Goal: Task Accomplishment & Management: Complete application form

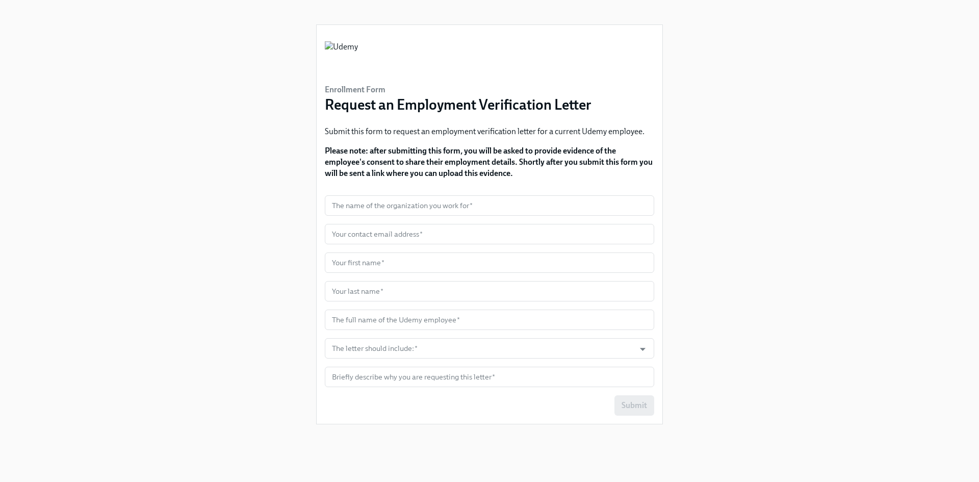
click at [905, 148] on div "Enrollment Form Request an Employment Verification Letter Submit this form to r…" at bounding box center [489, 228] width 930 height 457
click at [260, 118] on div "Enrollment Form Request an Employment Verification Letter Submit this form to r…" at bounding box center [489, 228] width 930 height 457
click at [590, 7] on div "Enrollment Form Request an Employment Verification Letter Submit this form to r…" at bounding box center [489, 228] width 347 height 457
click at [396, 10] on div "Enrollment Form Request an Employment Verification Letter Submit this form to r…" at bounding box center [489, 228] width 347 height 457
click at [449, 11] on div "Enrollment Form Request an Employment Verification Letter Submit this form to r…" at bounding box center [489, 228] width 347 height 457
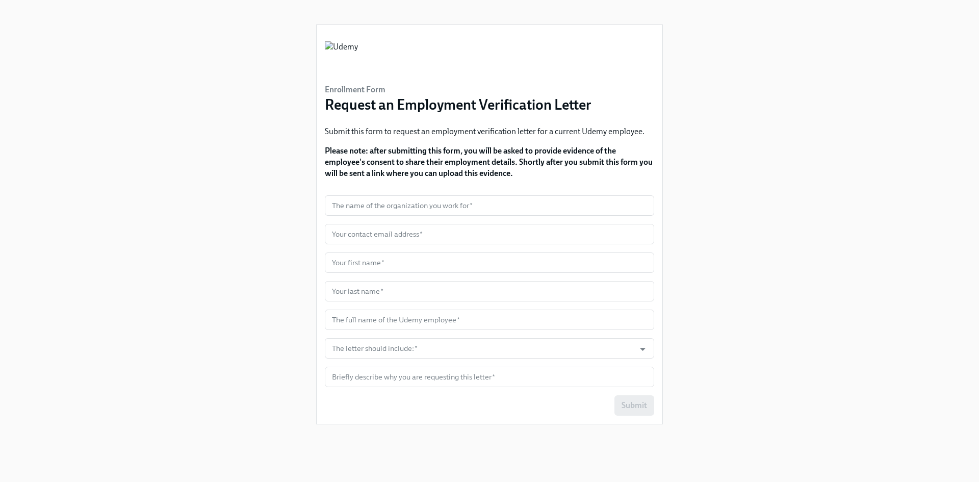
click at [452, 10] on div "Enrollment Form Request an Employment Verification Letter Submit this form to r…" at bounding box center [489, 228] width 347 height 457
click at [735, 59] on div "Enrollment Form Request an Employment Verification Letter Submit this form to r…" at bounding box center [489, 228] width 930 height 457
click at [211, 154] on div "Enrollment Form Request an Employment Verification Letter Submit this form to r…" at bounding box center [489, 228] width 930 height 457
click at [388, 209] on input "text" at bounding box center [489, 205] width 329 height 20
click at [789, 186] on div "Enrollment Form Request an Employment Verification Letter Submit this form to r…" at bounding box center [489, 228] width 930 height 457
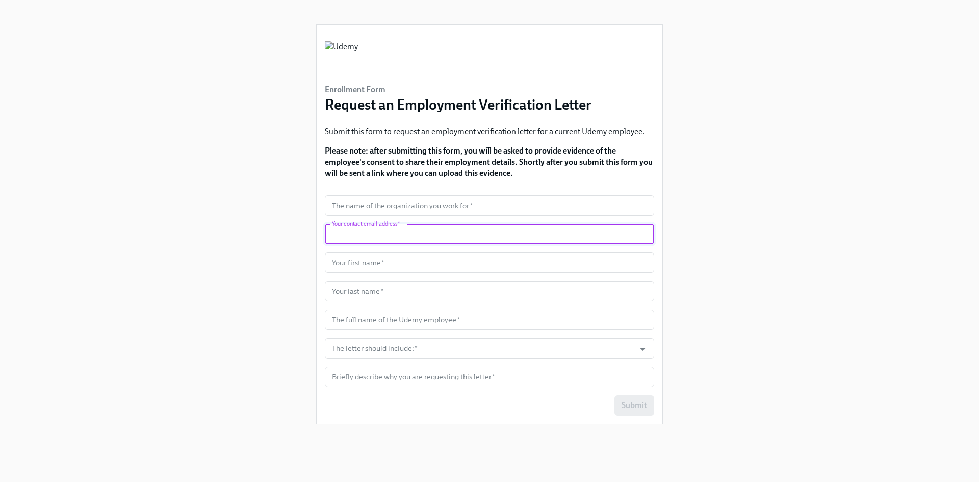
drag, startPoint x: 401, startPoint y: 240, endPoint x: 402, endPoint y: 234, distance: 6.2
click at [401, 241] on input "text" at bounding box center [489, 234] width 329 height 20
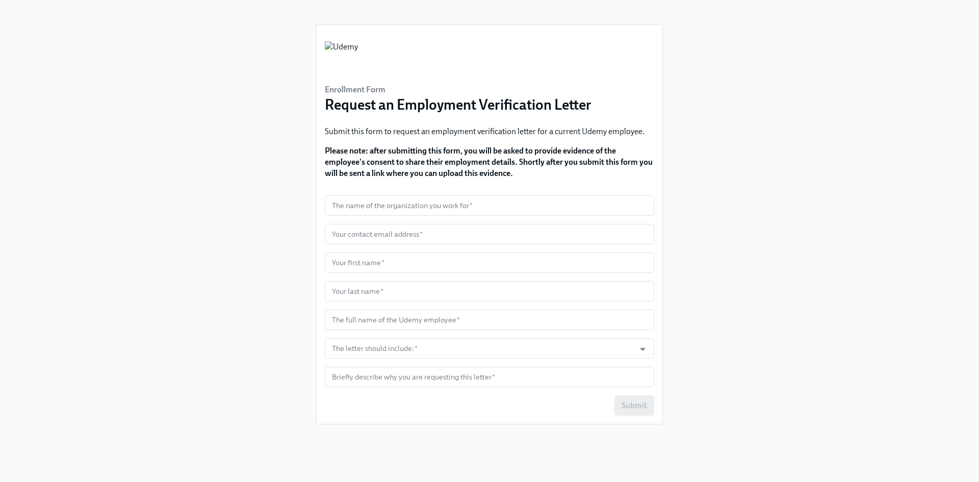
click at [131, 179] on div "Enrollment Form Request an Employment Verification Letter Submit this form to r…" at bounding box center [489, 228] width 930 height 457
